Goal: Task Accomplishment & Management: Complete application form

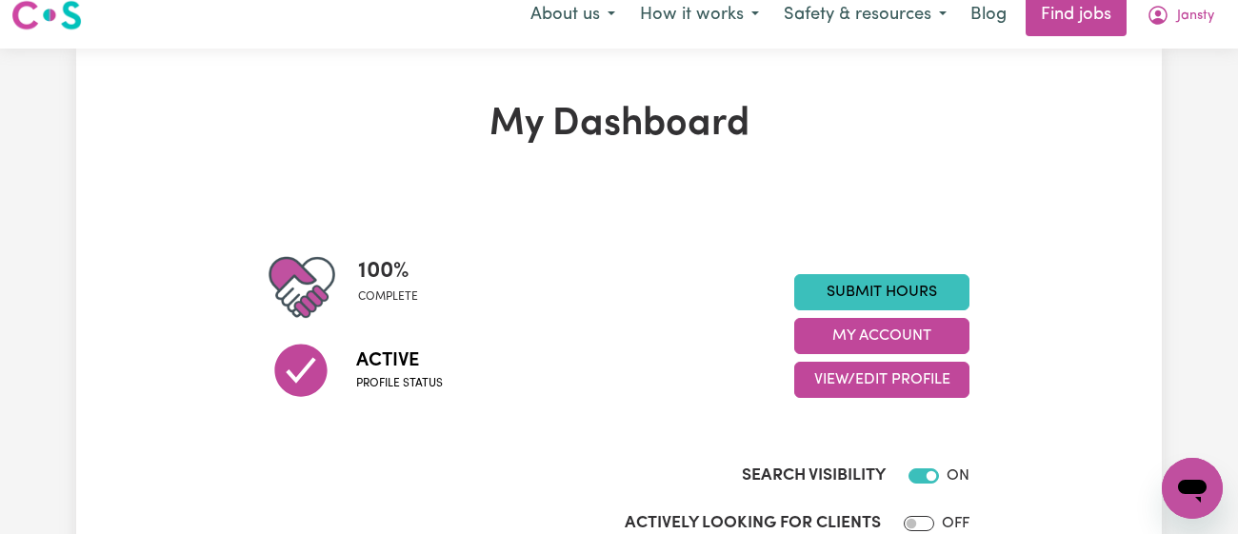
scroll to position [20, 0]
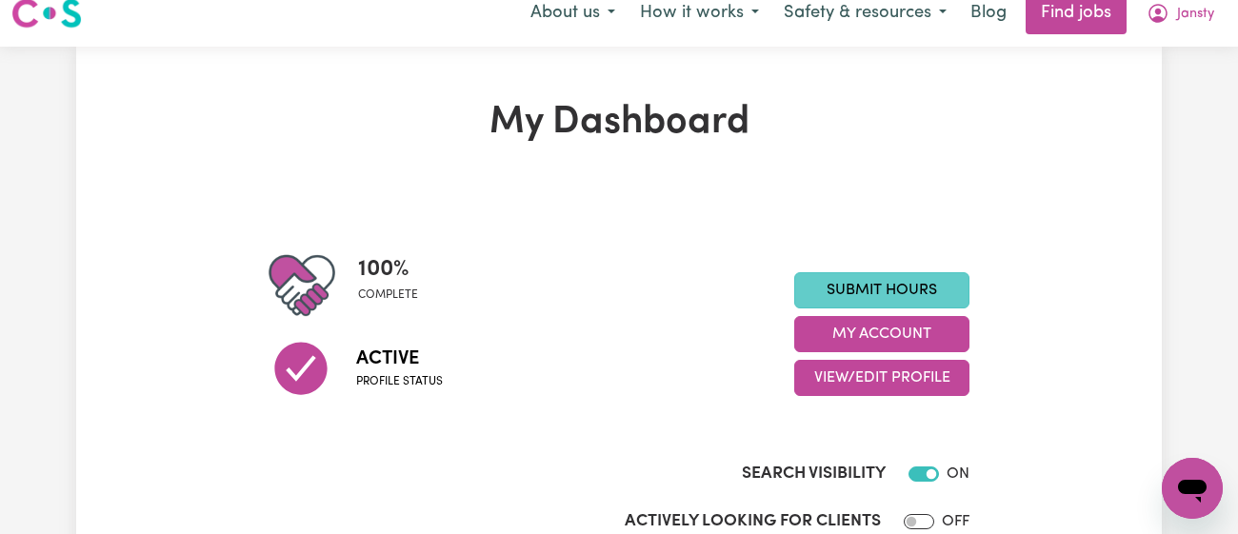
click at [816, 272] on link "Submit Hours" at bounding box center [881, 290] width 175 height 36
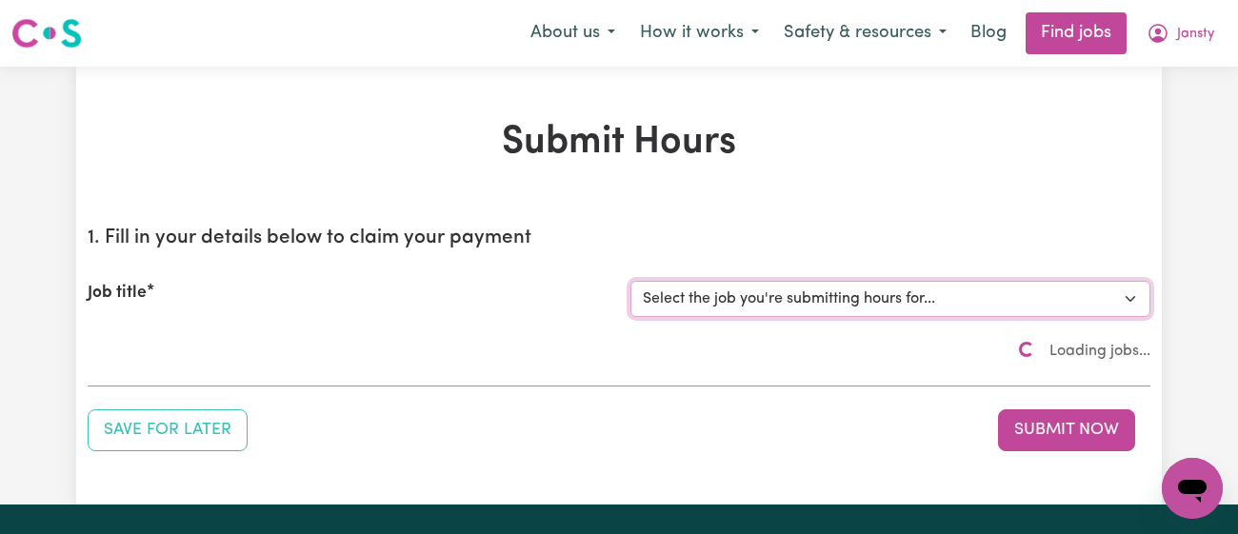
click at [809, 287] on select "Select the job you're submitting hours for..." at bounding box center [890, 299] width 520 height 36
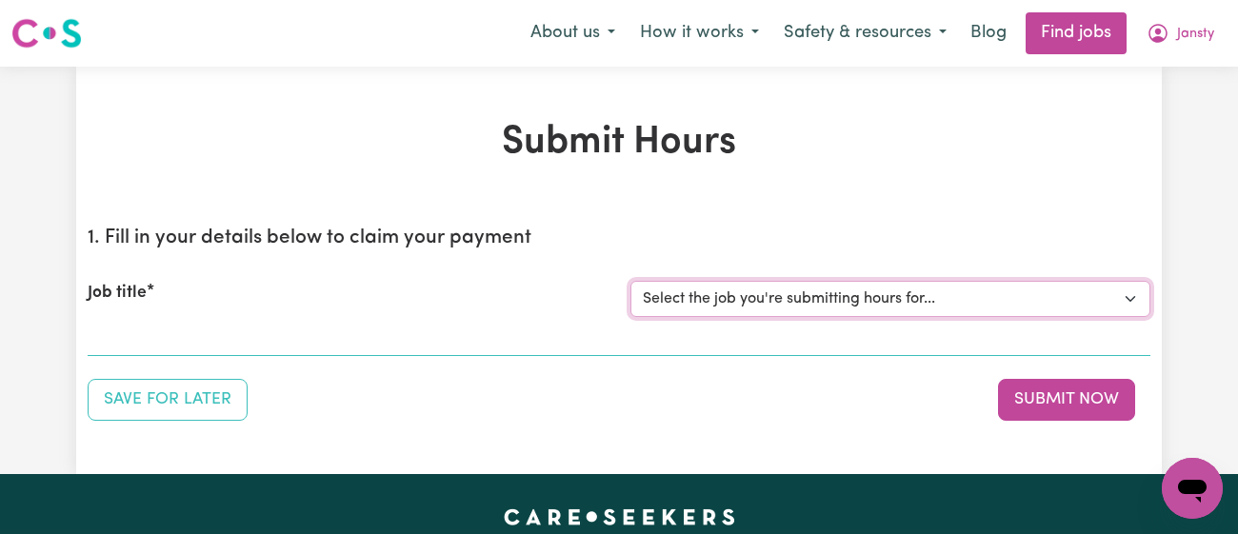
select select "11718"
click at [630, 281] on select "Select the job you're submitting hours for... [[PERSON_NAME]] [DEMOGRAPHIC_DATA…" at bounding box center [890, 299] width 520 height 36
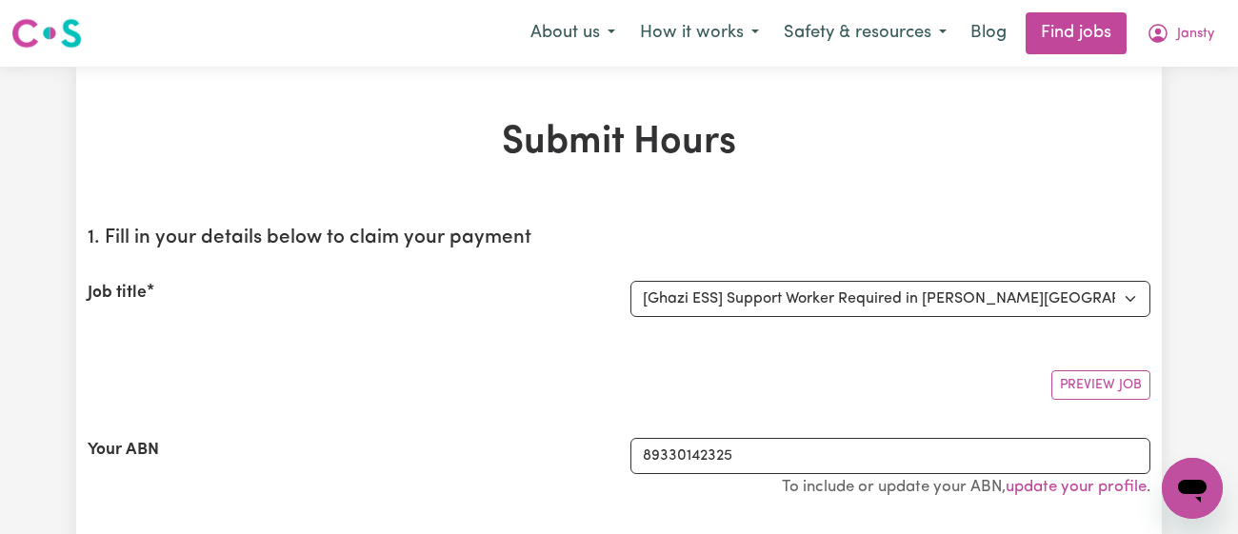
click at [685, 355] on div "Preview Job" at bounding box center [619, 377] width 1063 height 45
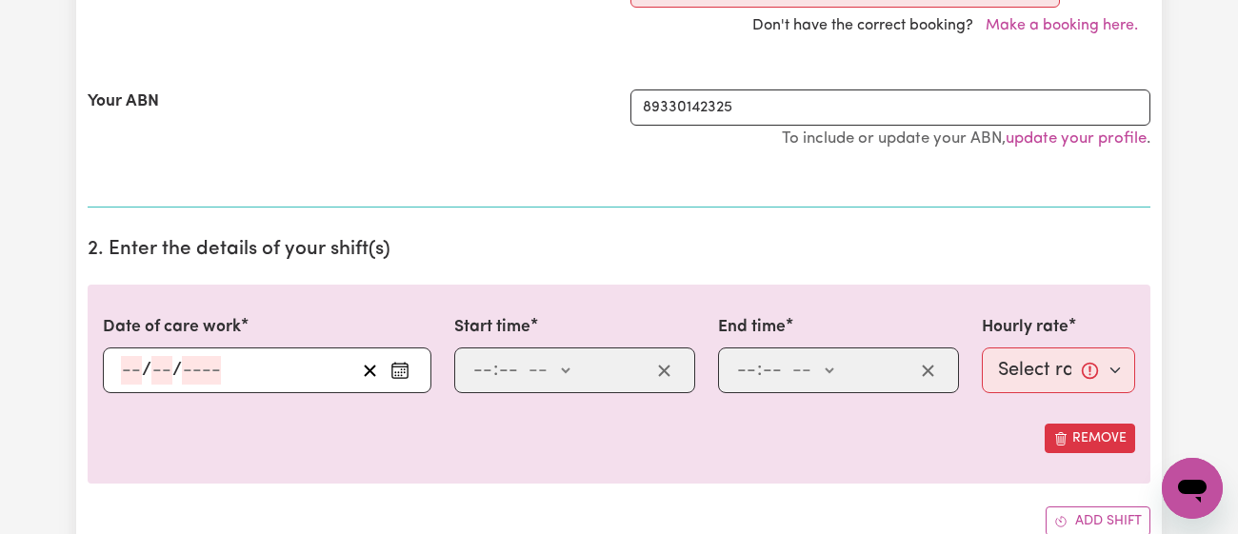
scroll to position [468, 0]
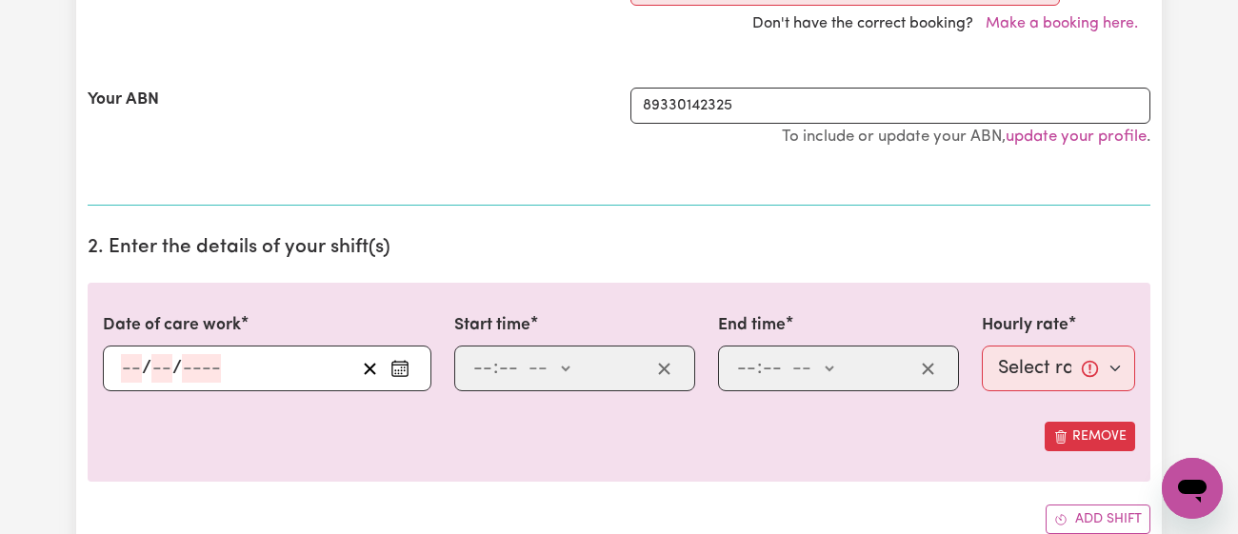
click at [401, 365] on icon "Enter the date of care work" at bounding box center [399, 368] width 19 height 19
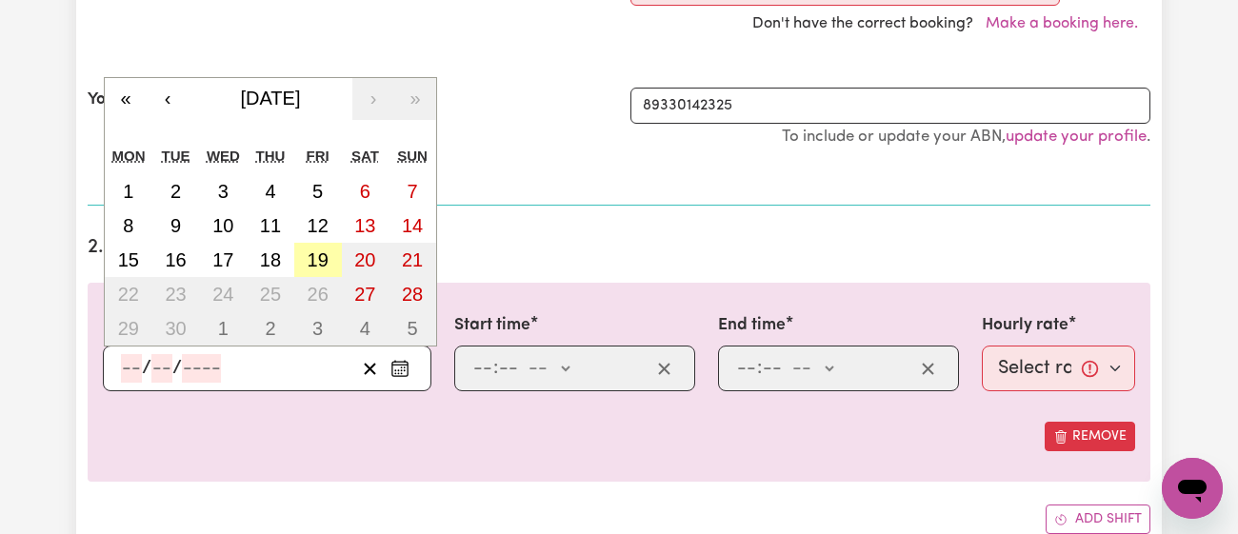
click at [318, 251] on abbr "19" at bounding box center [318, 259] width 21 height 21
type input "[DATE]"
type input "19"
type input "9"
type input "2025"
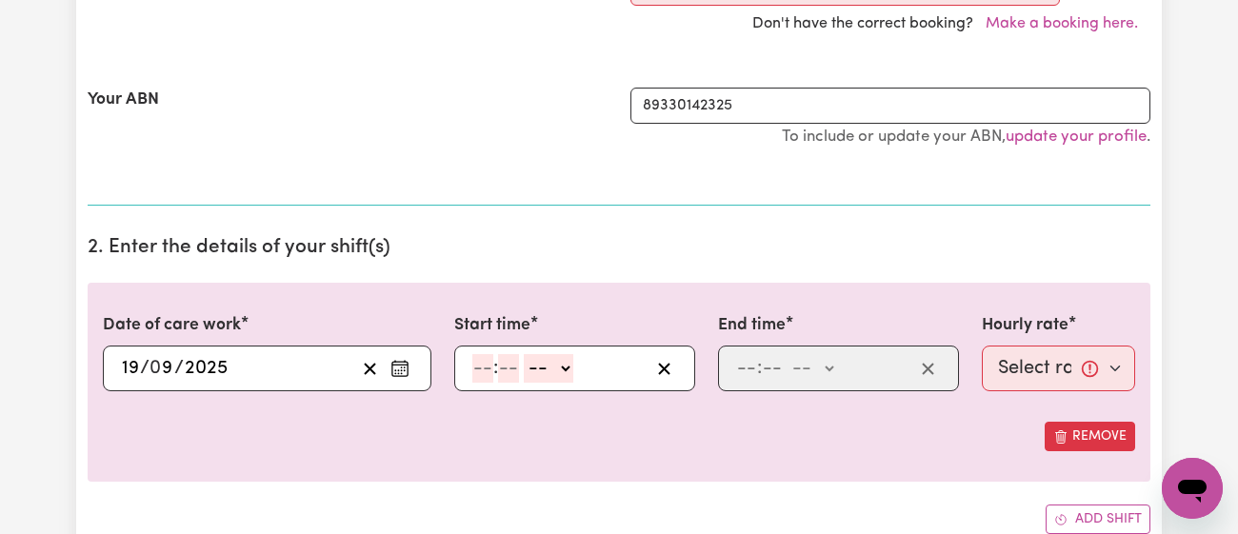
click at [492, 373] on input "number" at bounding box center [482, 368] width 21 height 29
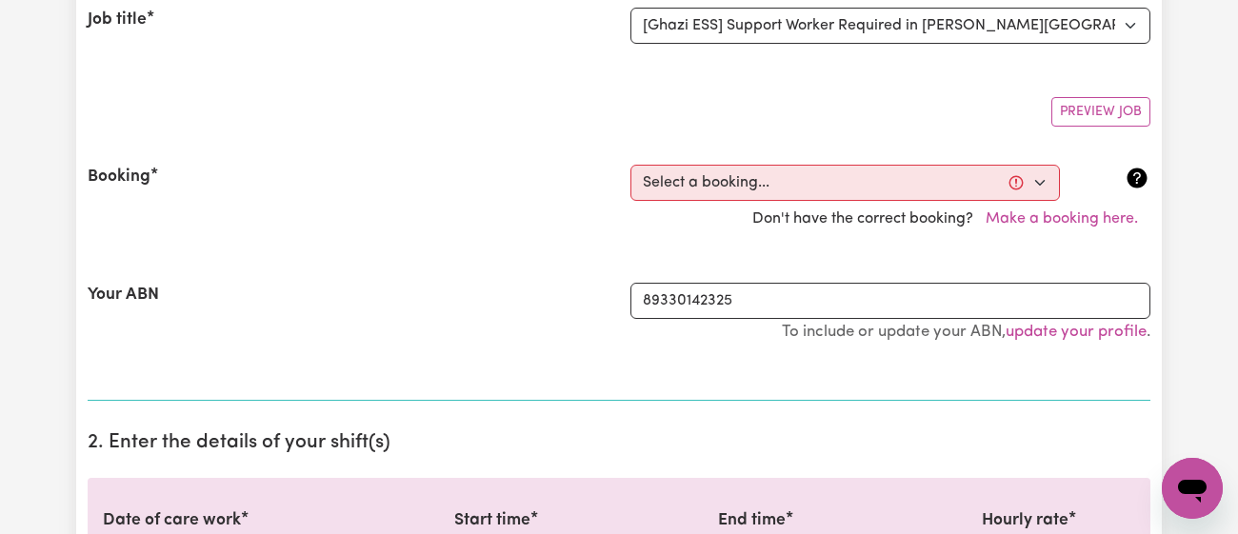
scroll to position [276, 0]
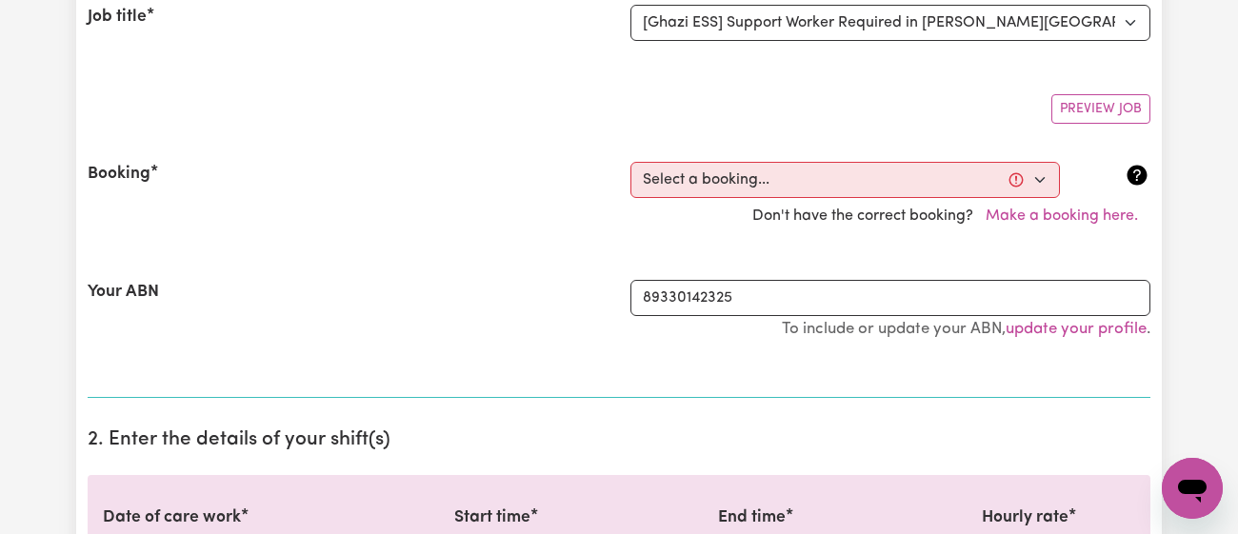
click at [723, 206] on div "Don't have the correct booking? Make a booking here." at bounding box center [618, 216] width 1085 height 36
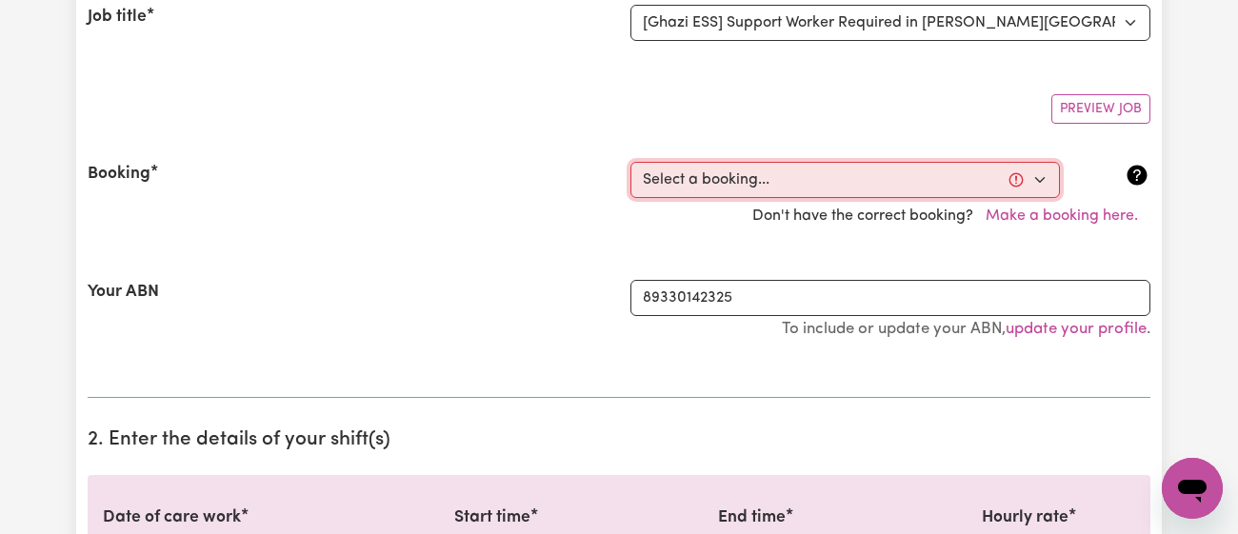
click at [736, 187] on select "Select a booking... [DATE] 11:00am to 01:00pm (RECURRING) [DATE] 11:00am to 01:…" at bounding box center [844, 180] width 429 height 36
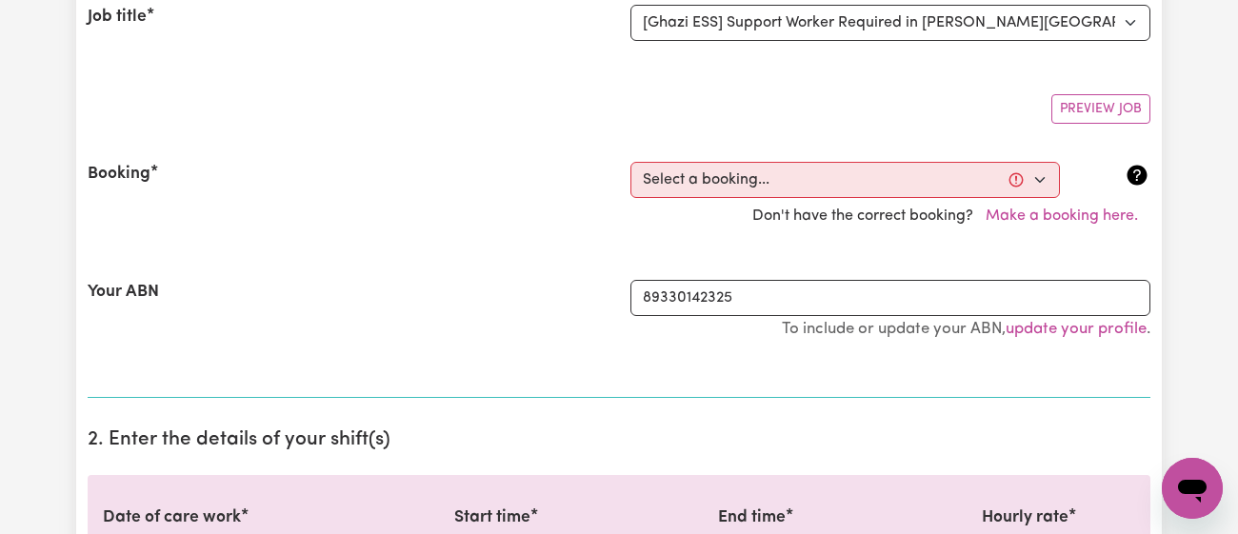
click at [480, 268] on div "Your ABN 89330142325 To include or update your ABN, update your profile ." at bounding box center [619, 319] width 1063 height 125
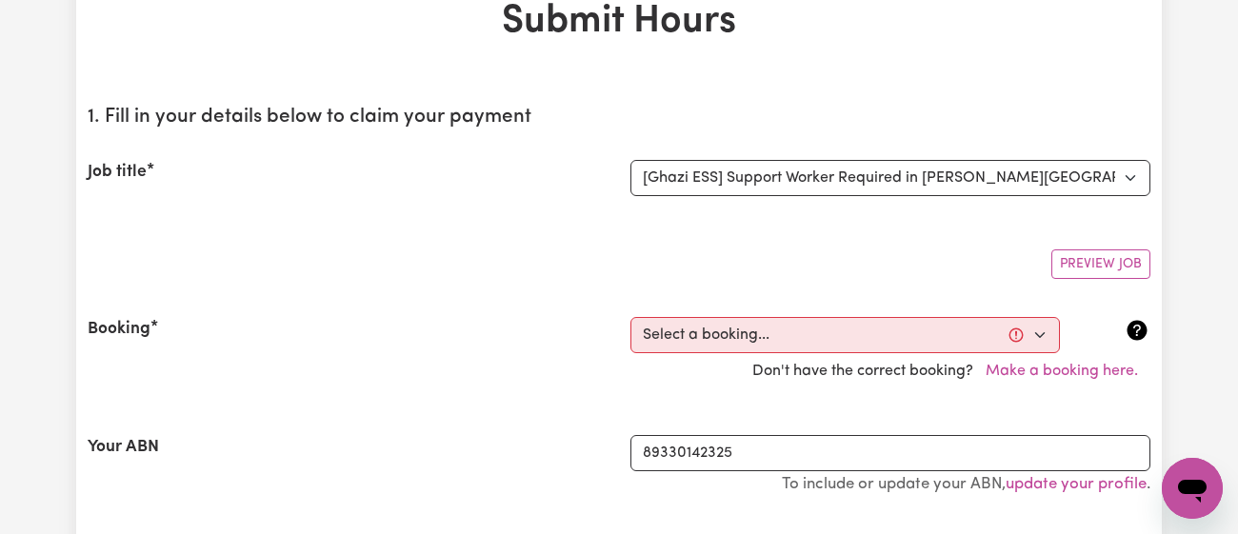
click at [480, 268] on div "Preview Job" at bounding box center [619, 256] width 1063 height 45
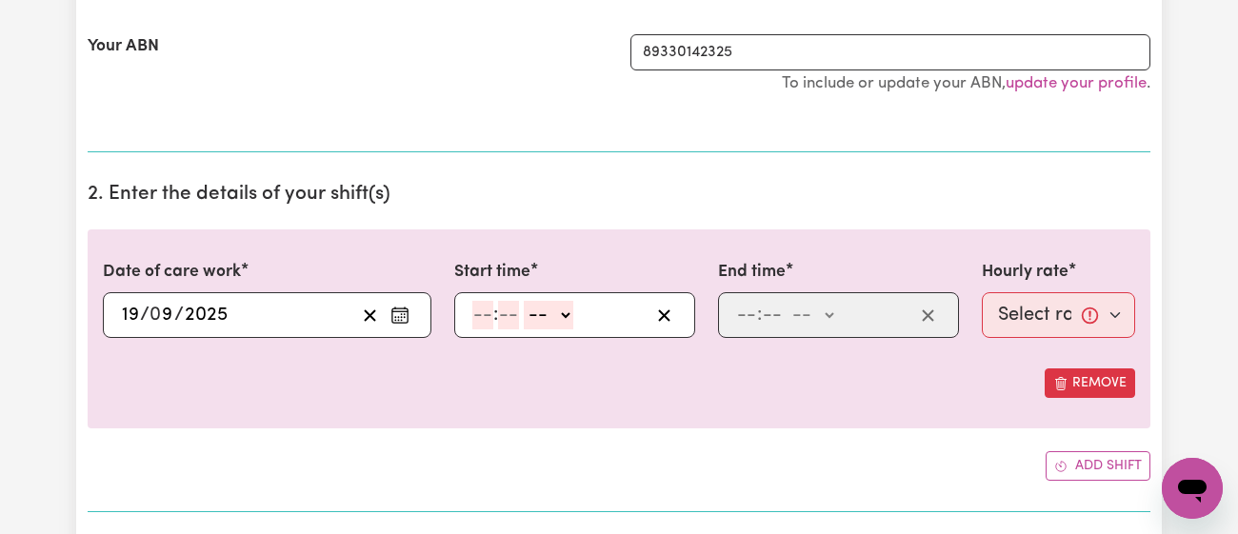
scroll to position [520, 0]
click at [486, 323] on input "number" at bounding box center [482, 317] width 21 height 29
type input "2"
type input "30"
click at [542, 317] on select "-- am pm" at bounding box center [543, 317] width 50 height 29
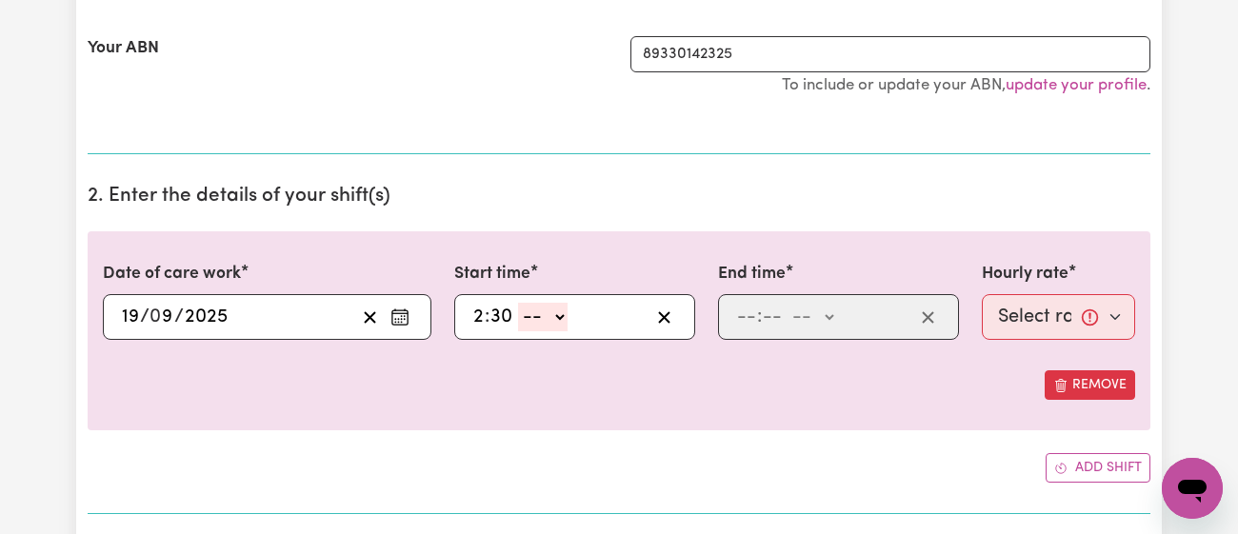
select select "pm"
click at [518, 303] on select "-- am pm" at bounding box center [543, 317] width 50 height 29
type input "14:30"
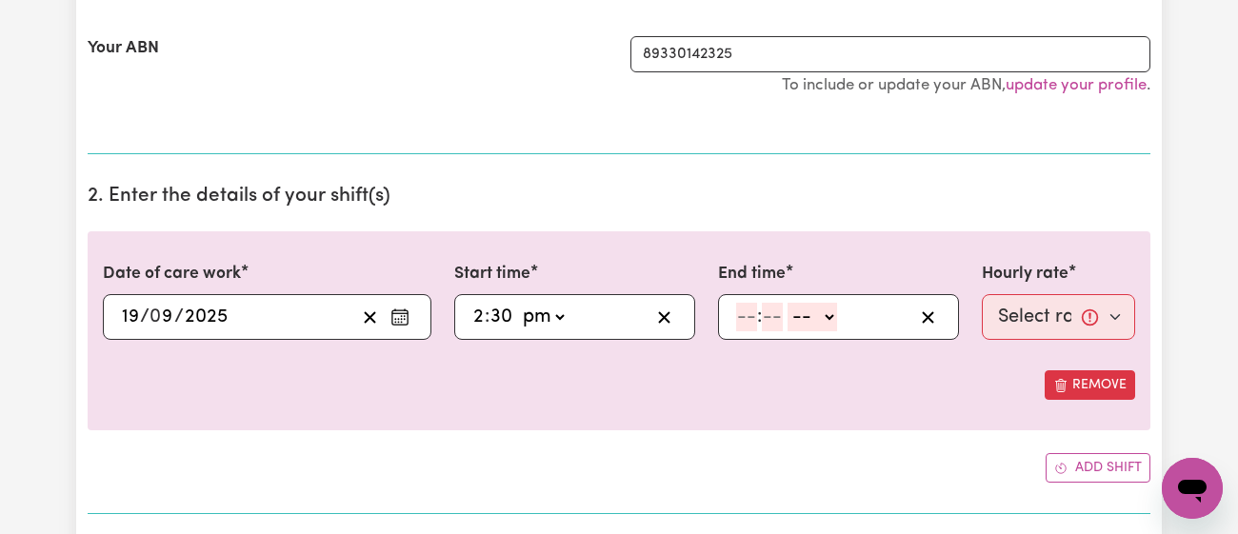
click at [746, 316] on input "number" at bounding box center [746, 317] width 21 height 29
type input "5"
type input "30"
click at [809, 313] on select "-- am pm" at bounding box center [808, 317] width 50 height 29
select select "pm"
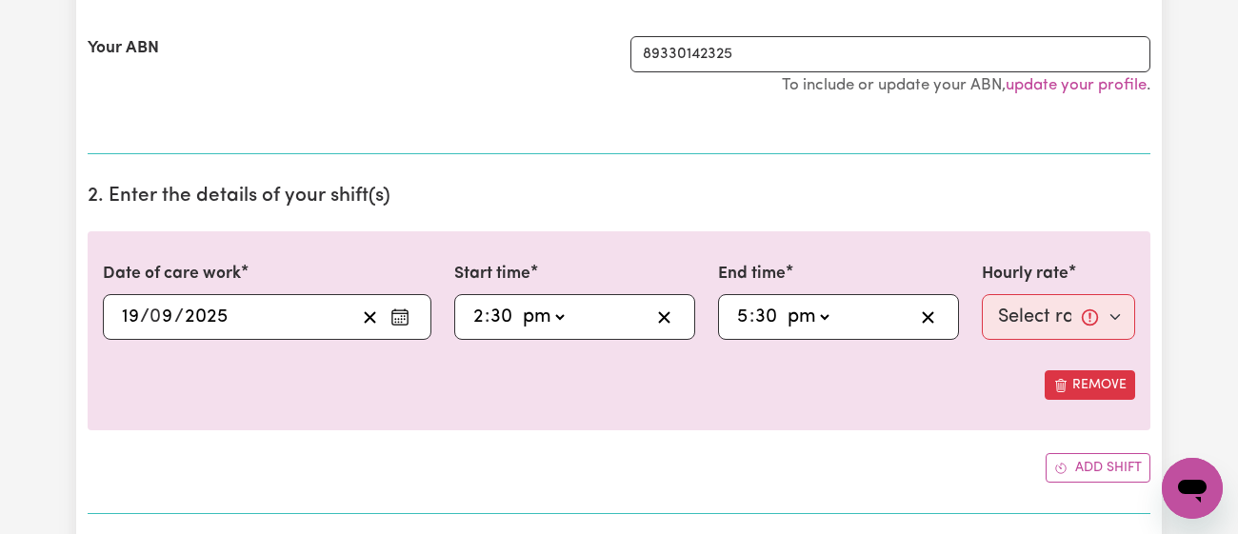
click at [783, 303] on select "-- am pm" at bounding box center [808, 317] width 50 height 29
type input "17:30"
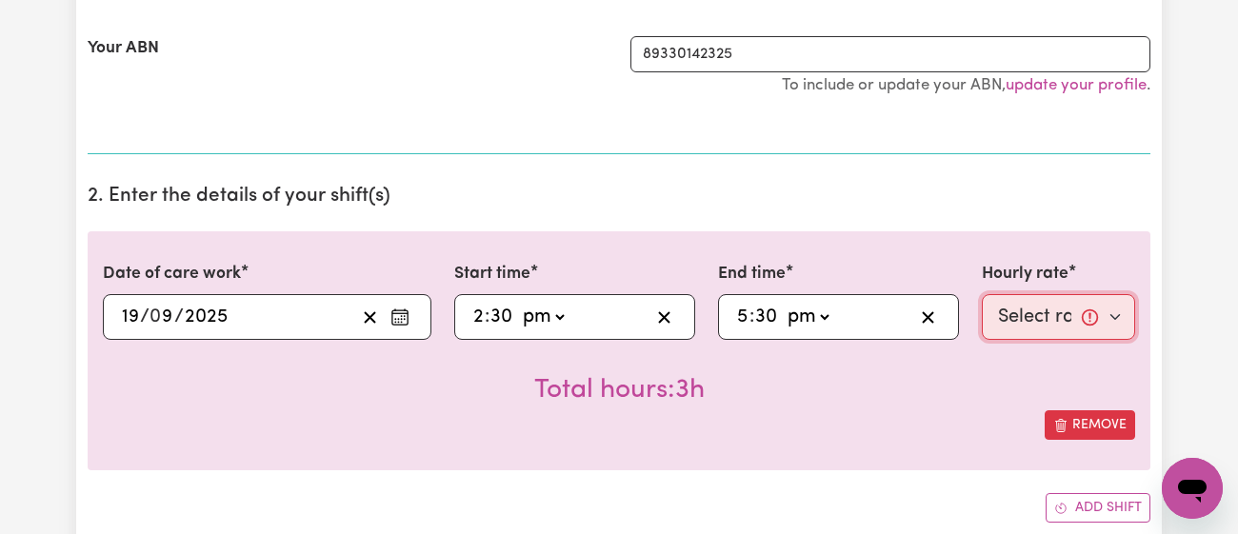
click at [1031, 317] on select "Select rate... $43.00 (Weekday) $72.00 (Public Holiday)" at bounding box center [1058, 317] width 153 height 46
select select "43-Weekday"
click at [982, 294] on select "Select rate... $43.00 (Weekday) $72.00 (Public Holiday)" at bounding box center [1058, 317] width 153 height 46
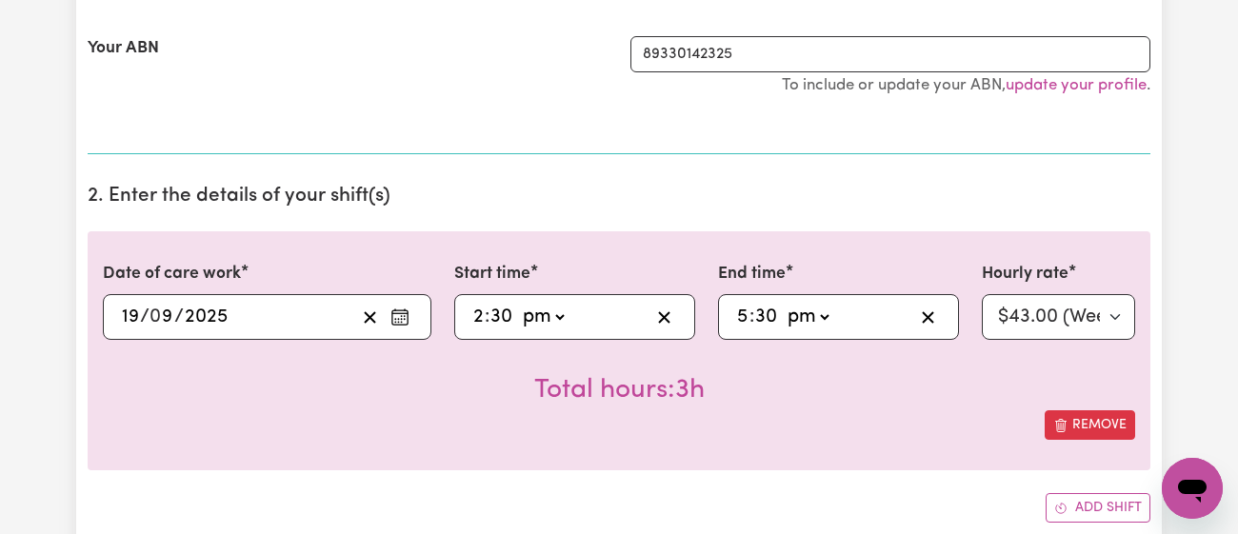
click at [1014, 348] on div "Total hours: 3h" at bounding box center [619, 375] width 1032 height 70
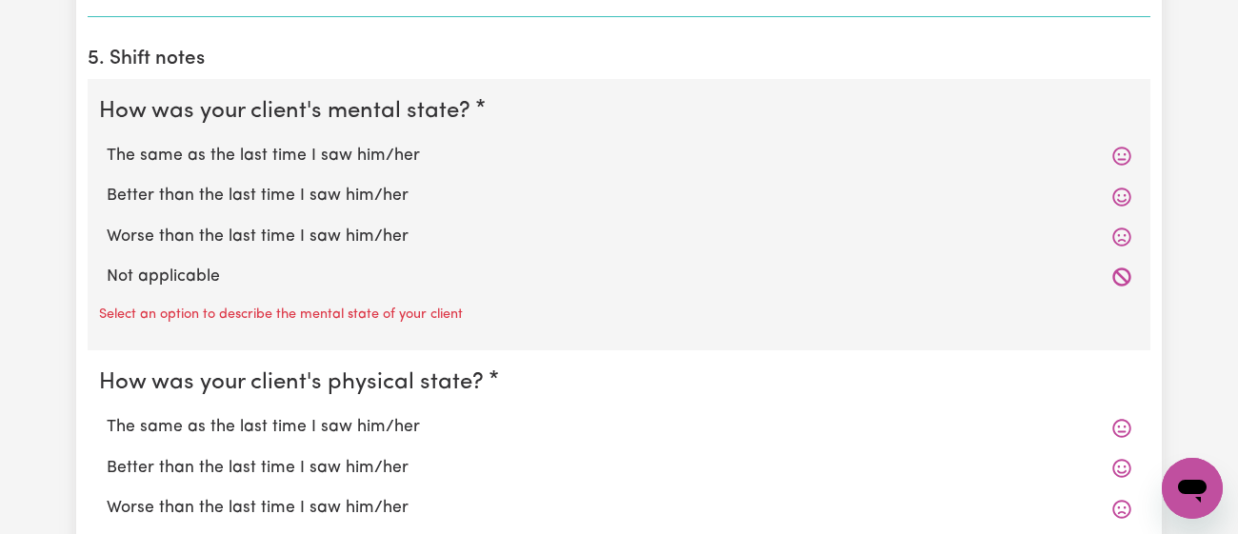
scroll to position [1529, 0]
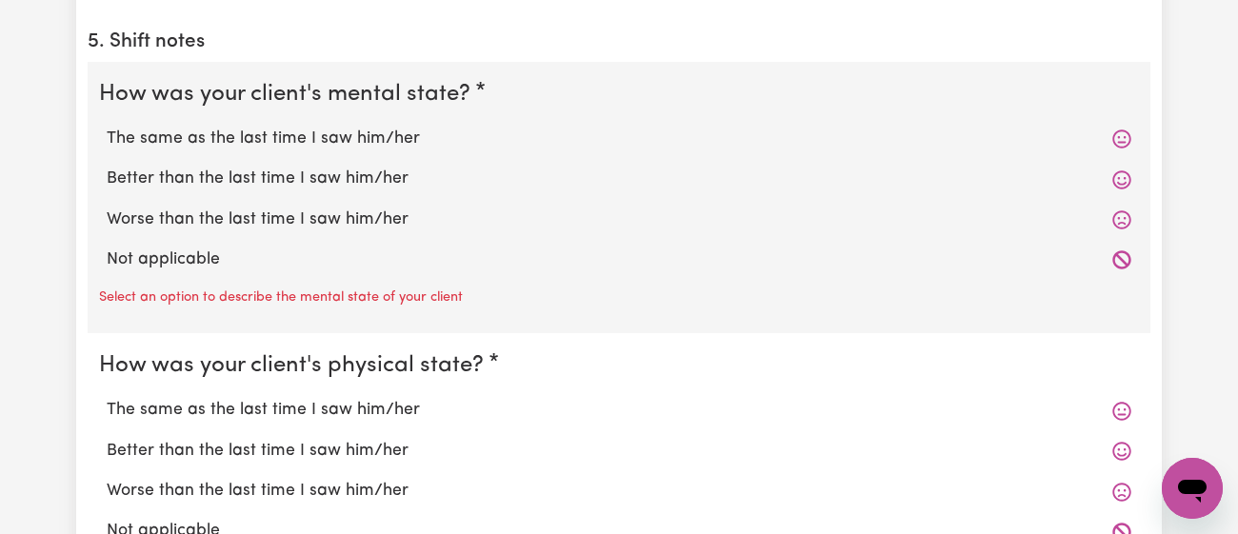
click at [394, 175] on label "Better than the last time I saw him/her" at bounding box center [619, 179] width 1024 height 25
click at [107, 167] on input "Better than the last time I saw him/her" at bounding box center [106, 166] width 1 height 1
radio input "true"
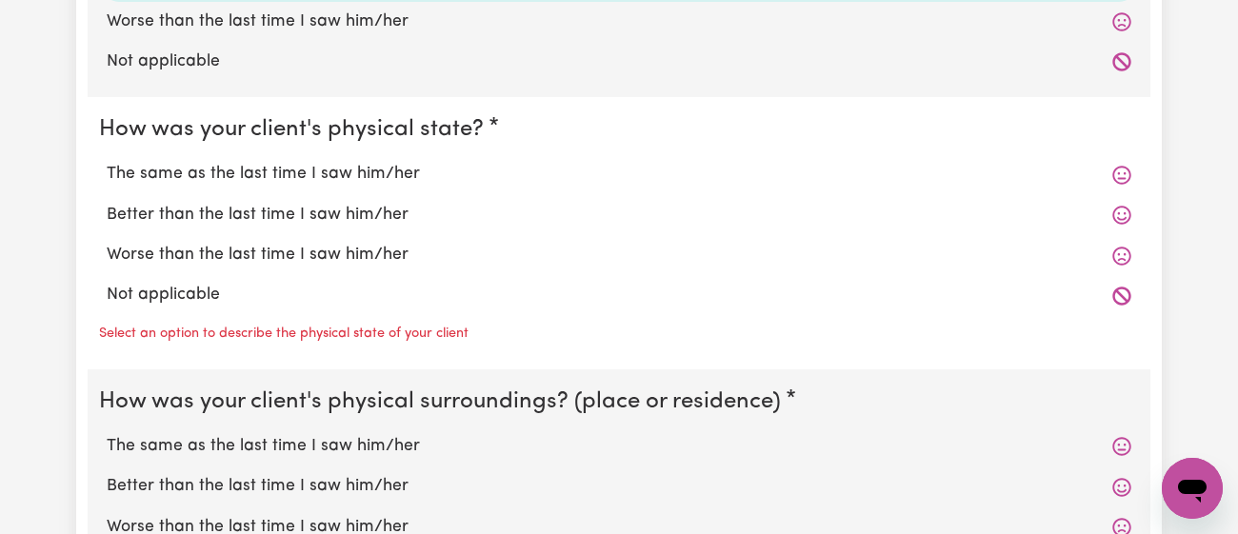
click at [383, 207] on label "Better than the last time I saw him/her" at bounding box center [619, 215] width 1024 height 25
click at [107, 203] on input "Better than the last time I saw him/her" at bounding box center [106, 202] width 1 height 1
radio input "true"
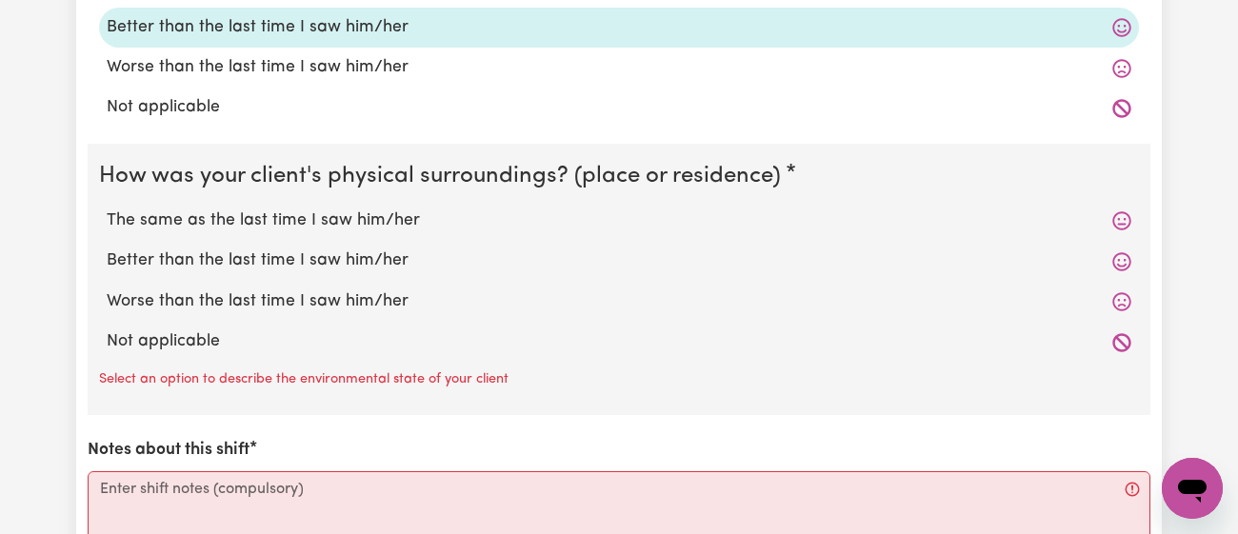
scroll to position [1916, 0]
click at [378, 248] on label "Better than the last time I saw him/her" at bounding box center [619, 260] width 1024 height 25
click at [107, 247] on input "Better than the last time I saw him/her" at bounding box center [106, 247] width 1 height 1
radio input "true"
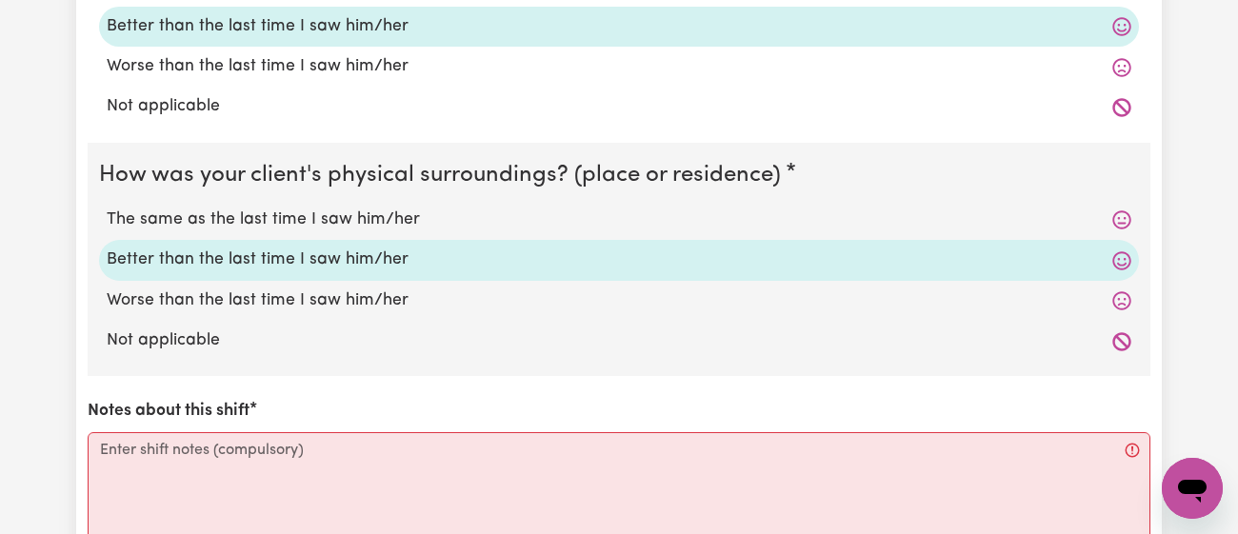
scroll to position [2130, 0]
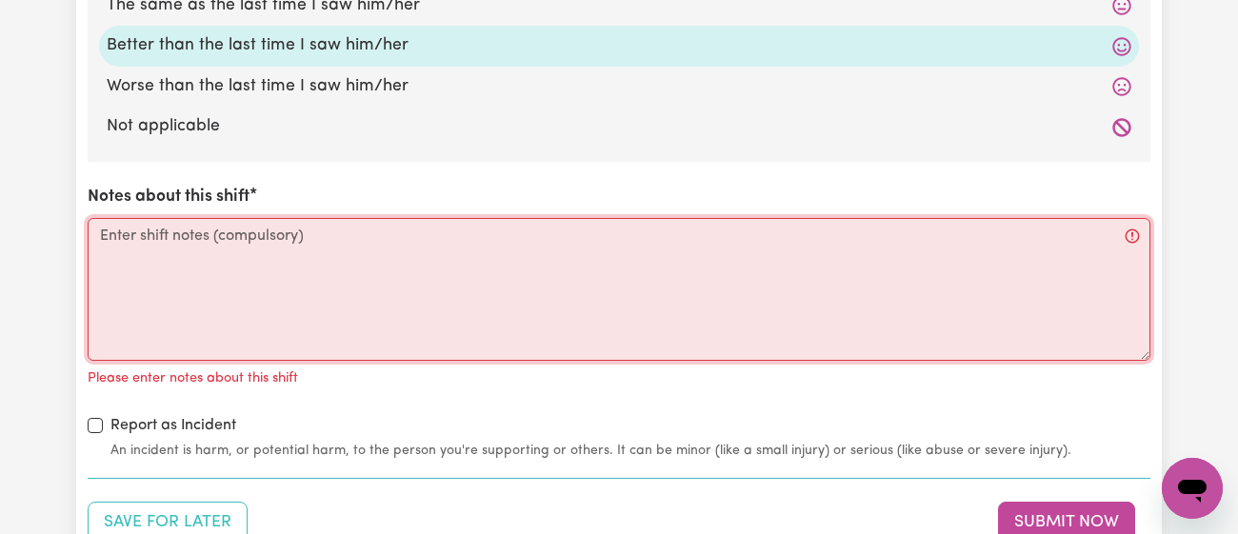
click at [378, 246] on textarea "Notes about this shift" at bounding box center [619, 289] width 1063 height 143
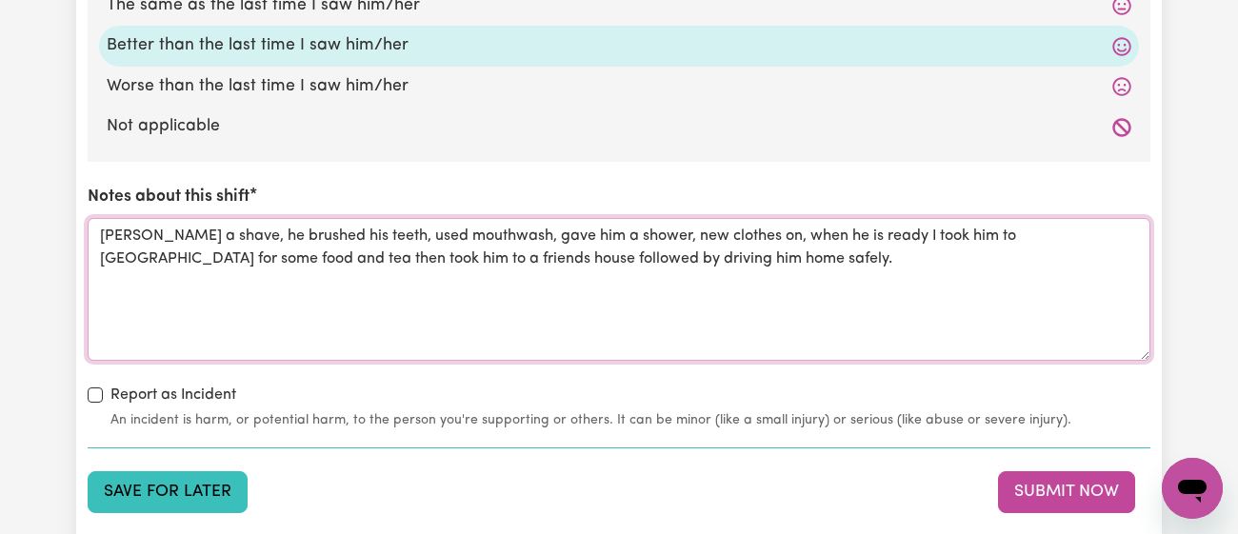
type textarea "[PERSON_NAME] a shave, he brushed his teeth, used mouthwash, gave him a shower,…"
click at [157, 471] on button "Save for Later" at bounding box center [168, 492] width 160 height 42
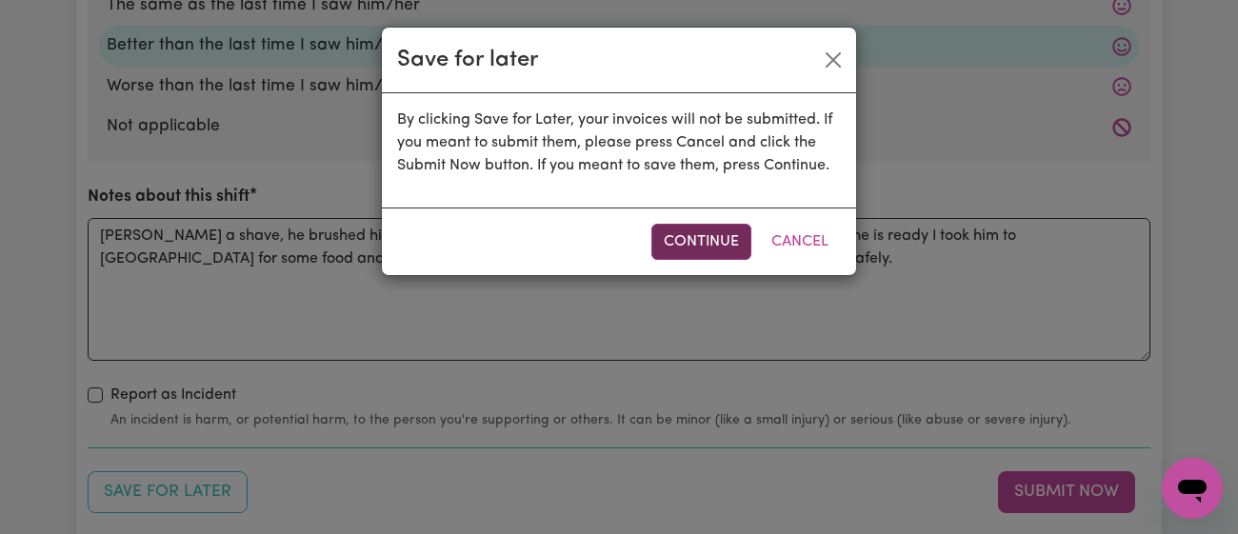
click at [662, 233] on button "Continue" at bounding box center [701, 242] width 100 height 36
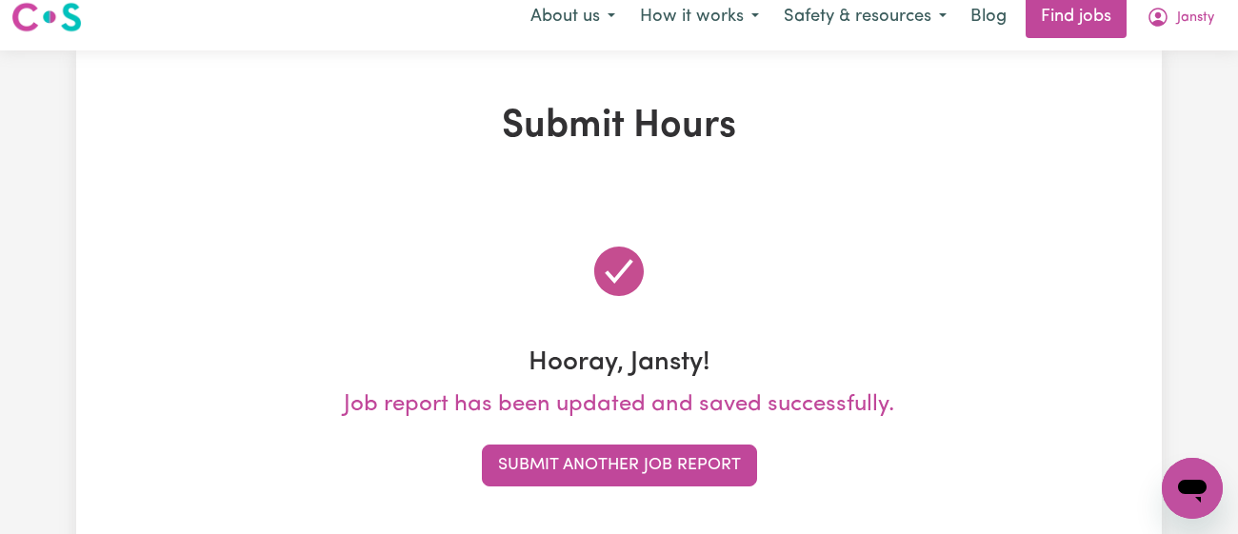
scroll to position [0, 0]
